Goal: Task Accomplishment & Management: Manage account settings

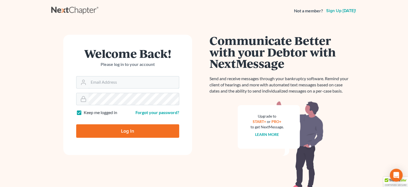
type input "[PERSON_NAME][EMAIL_ADDRESS][DOMAIN_NAME]"
click at [153, 127] on input "Log In" at bounding box center [127, 130] width 103 height 13
type input "Thinking..."
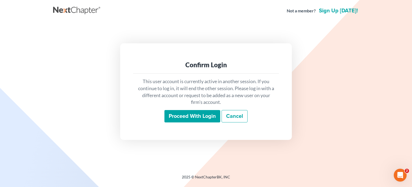
click at [181, 114] on input "Proceed with login" at bounding box center [193, 116] width 56 height 12
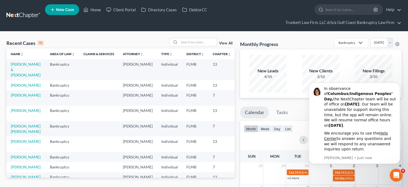
drag, startPoint x: 98, startPoint y: 6, endPoint x: 295, endPoint y: 37, distance: 199.1
click at [224, 42] on link "View All" at bounding box center [225, 43] width 13 height 4
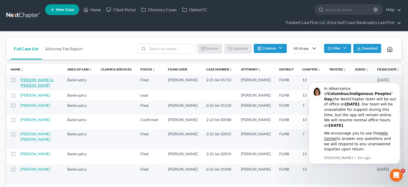
click at [24, 86] on link "[PERSON_NAME] & [PERSON_NAME]" at bounding box center [36, 82] width 33 height 10
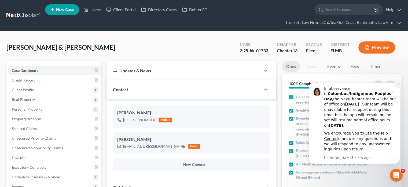
click at [398, 87] on button "Dismiss notification" at bounding box center [398, 84] width 7 height 7
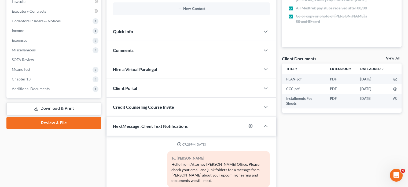
click at [392, 58] on link "View All" at bounding box center [392, 58] width 13 height 4
select select "4"
select select "9"
select select "12"
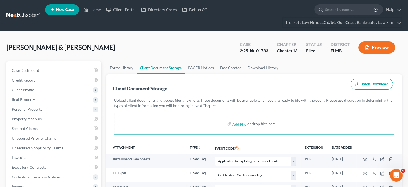
select select "4"
select select "9"
select select "12"
select select "4"
select select "9"
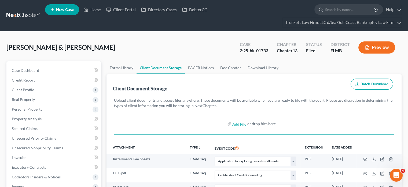
select select "12"
select select "4"
select select "9"
select select "12"
select select "4"
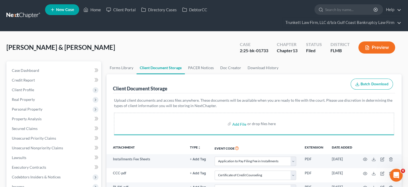
select select "9"
select select "12"
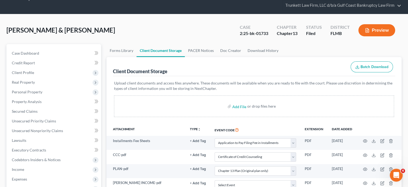
scroll to position [16, 0]
